Goal: Navigation & Orientation: Find specific page/section

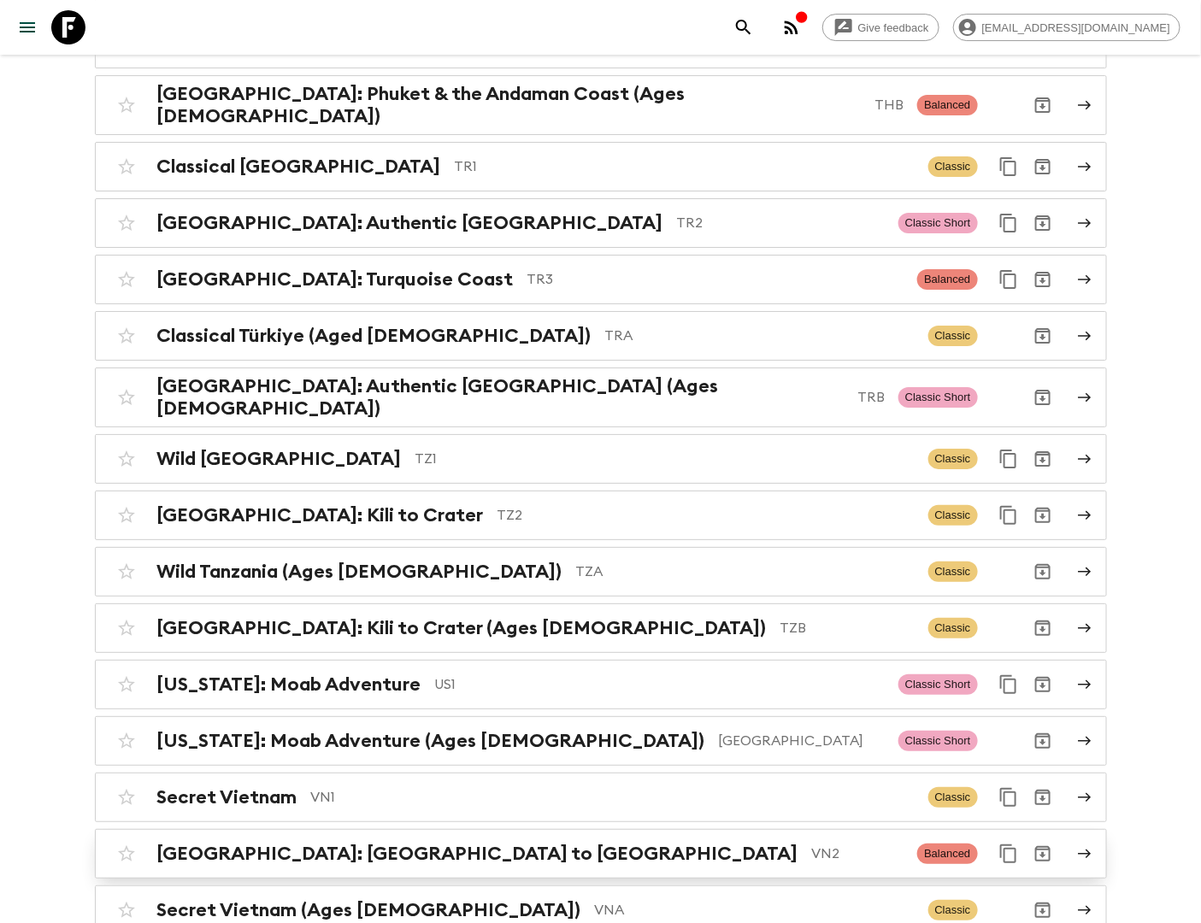
scroll to position [7232, 0]
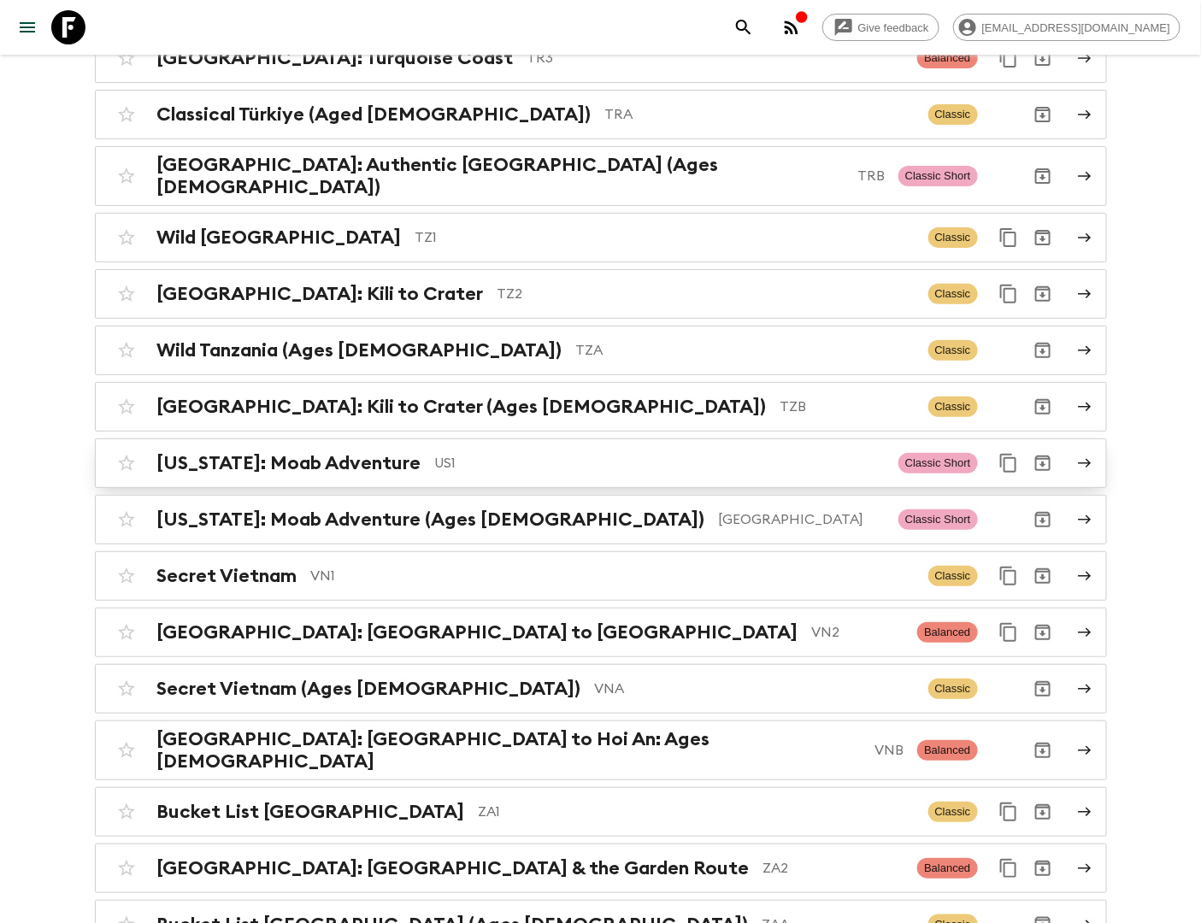
click at [435, 453] on p "US1" at bounding box center [660, 463] width 450 height 21
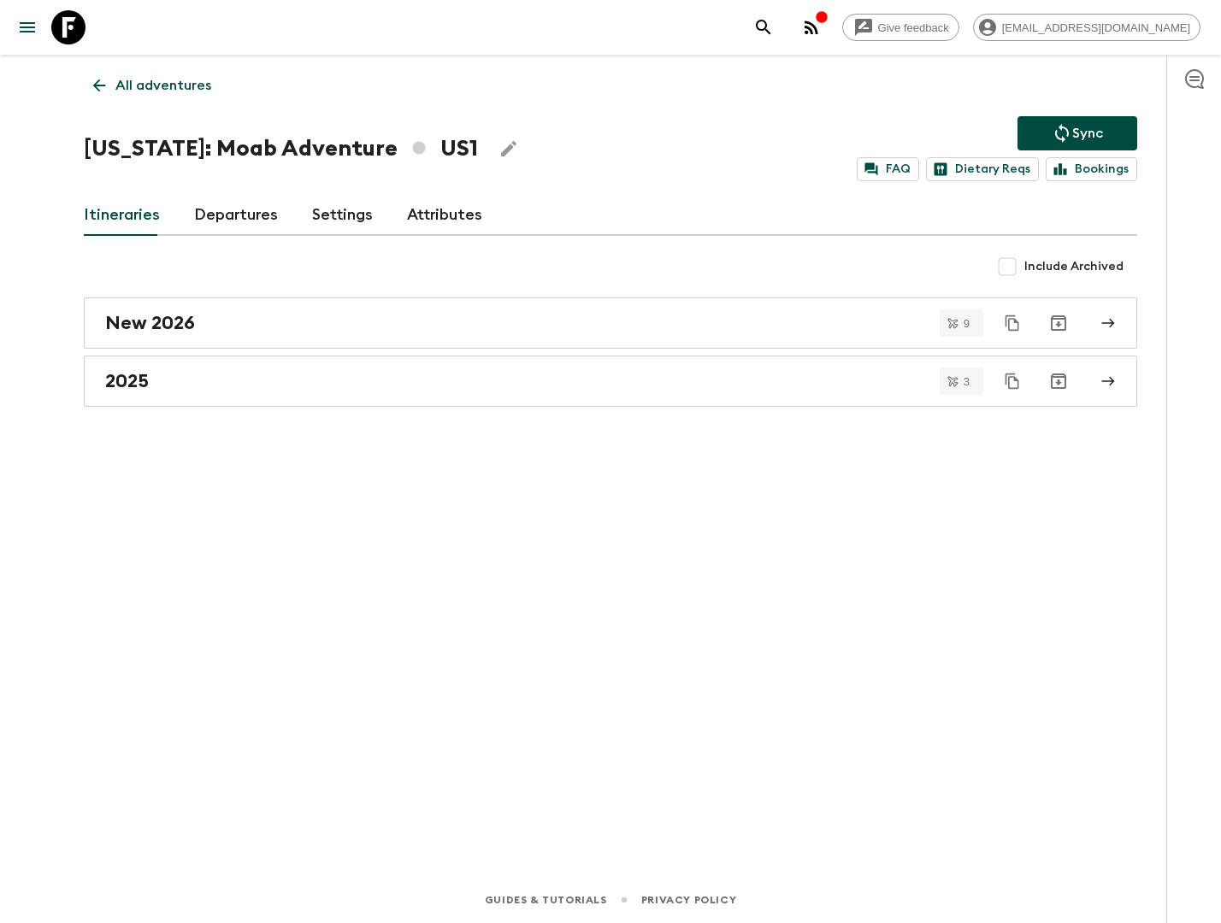
click at [224, 215] on link "Departures" at bounding box center [236, 215] width 84 height 41
